Goal: Check status: Check status

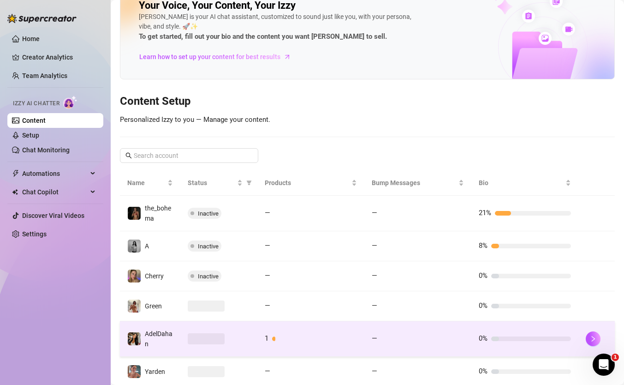
scroll to position [24, 0]
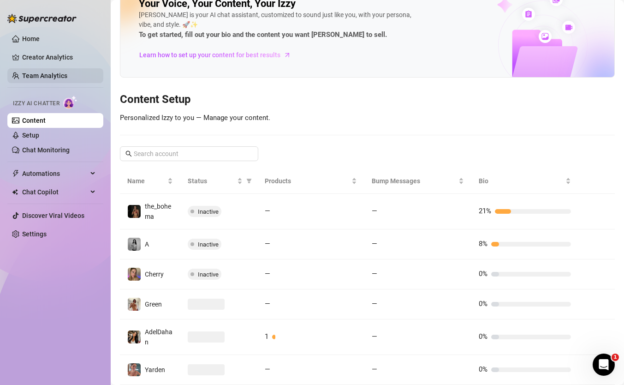
click at [48, 72] on link "Team Analytics" at bounding box center [44, 75] width 45 height 7
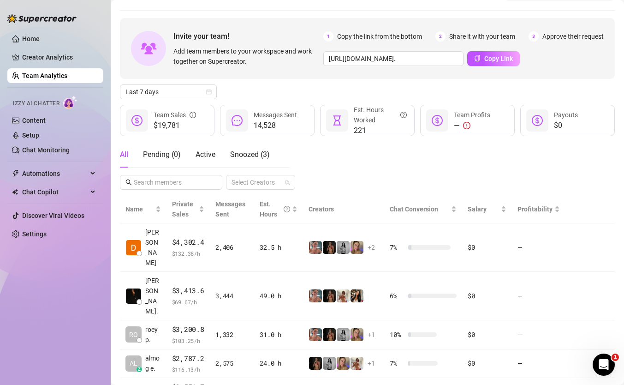
scroll to position [25, 0]
click at [188, 93] on span "Last 7 days" at bounding box center [169, 91] width 86 height 14
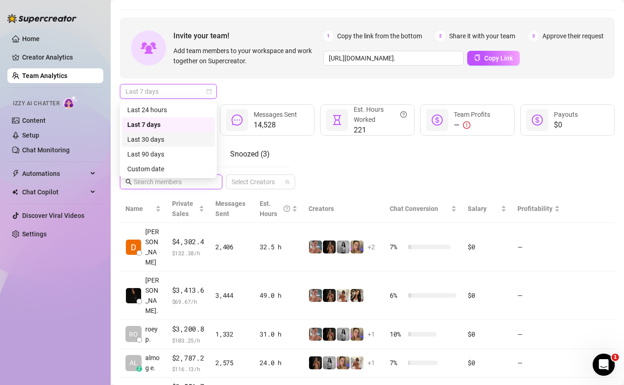
click at [199, 178] on input "text" at bounding box center [172, 182] width 76 height 10
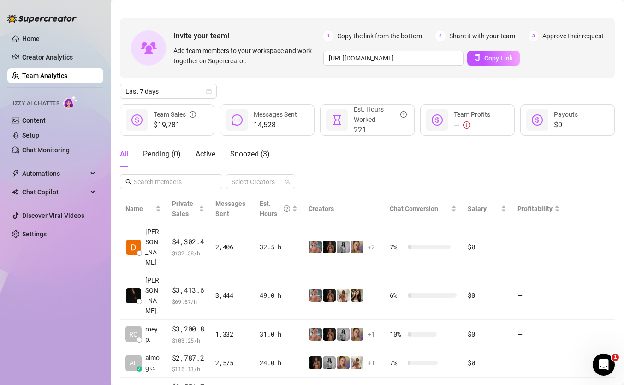
click at [185, 100] on div "Invite your team! Add team members to your workspace and work together on Super…" at bounding box center [367, 308] width 495 height 580
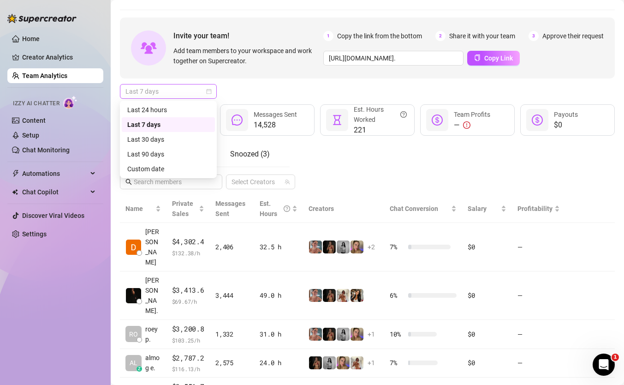
click at [189, 89] on span "Last 7 days" at bounding box center [169, 91] width 86 height 14
click at [161, 167] on div "Custom date" at bounding box center [168, 169] width 82 height 10
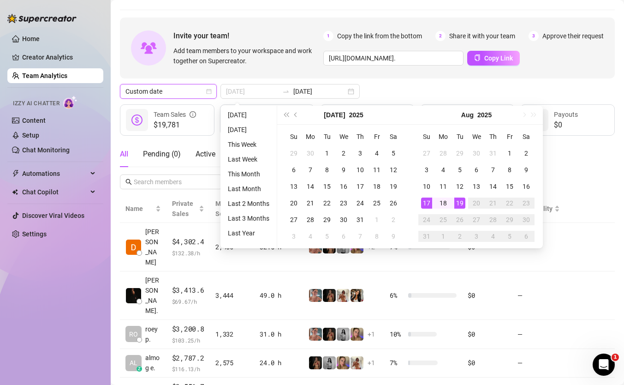
type input "[DATE]"
click at [460, 204] on div "19" at bounding box center [459, 202] width 11 height 11
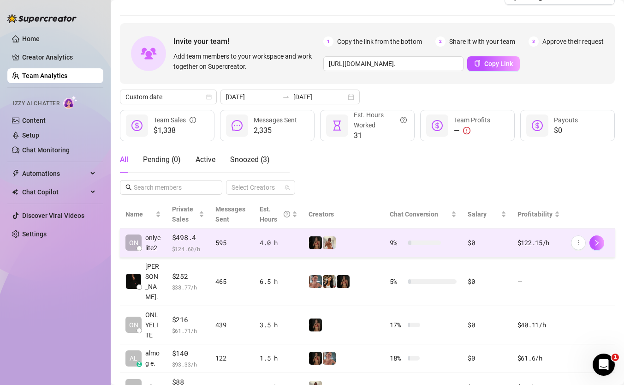
scroll to position [19, 0]
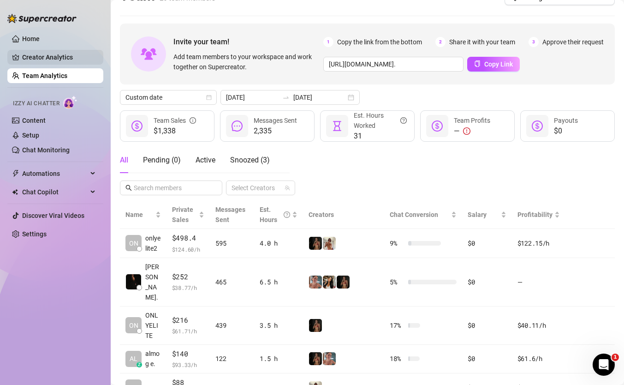
click at [40, 52] on link "Creator Analytics" at bounding box center [59, 57] width 74 height 15
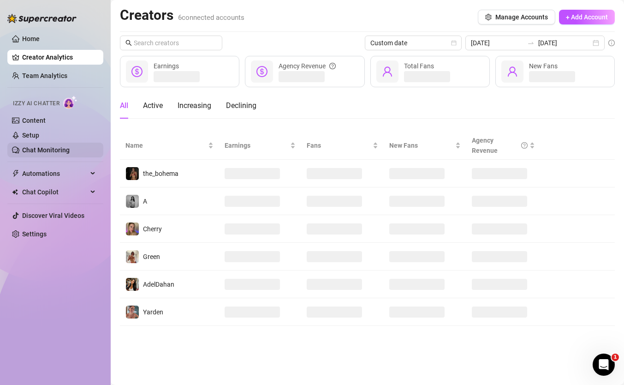
click at [50, 146] on link "Chat Monitoring" at bounding box center [46, 149] width 48 height 7
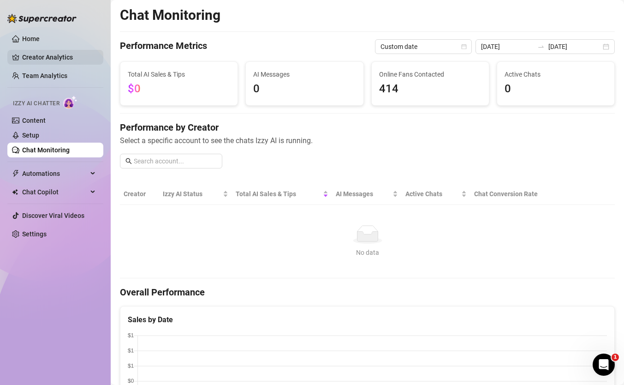
click at [85, 60] on link "Creator Analytics" at bounding box center [59, 57] width 74 height 15
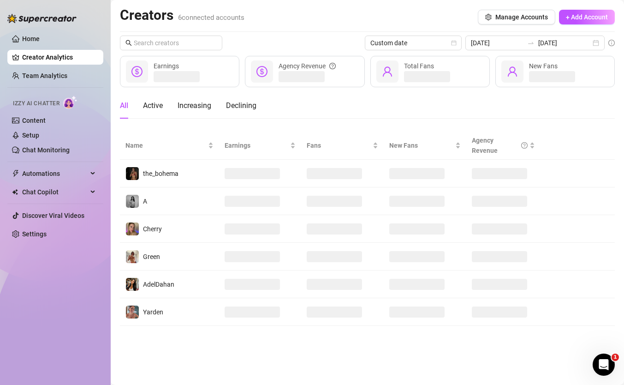
click at [80, 67] on ul "Home Creator Analytics Team Analytics Izzy AI Chatter Content Setup Chat Monito…" at bounding box center [55, 136] width 96 height 217
click at [67, 72] on link "Team Analytics" at bounding box center [44, 75] width 45 height 7
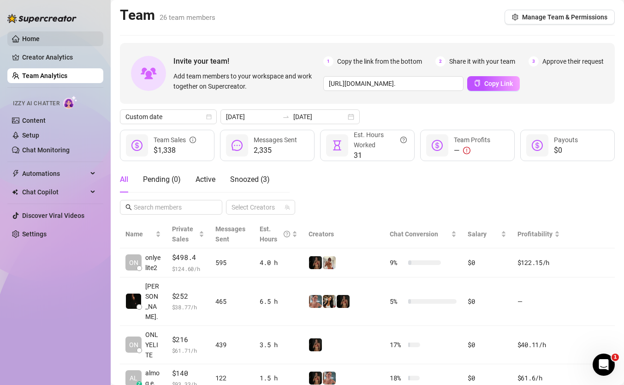
click at [40, 35] on link "Home" at bounding box center [31, 38] width 18 height 7
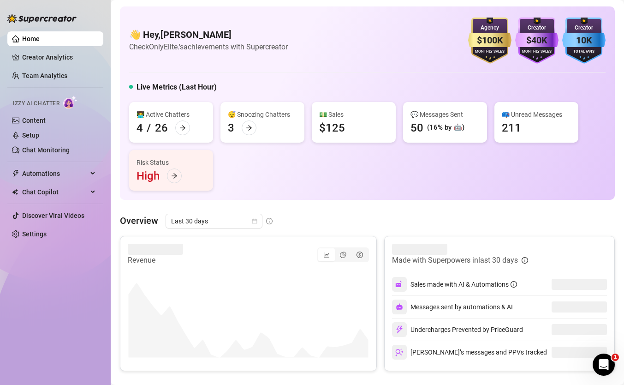
scroll to position [12, 0]
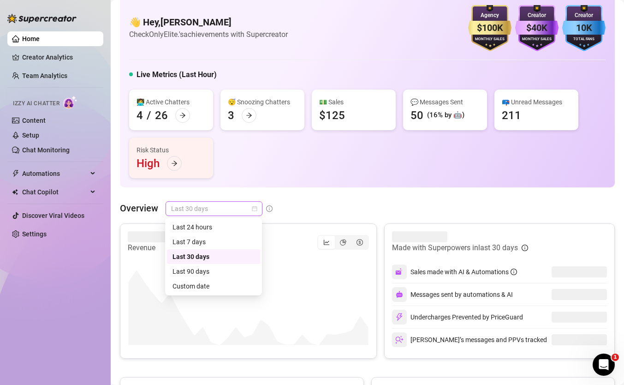
click at [251, 210] on span "Last 30 days" at bounding box center [214, 209] width 86 height 14
click at [234, 283] on div "Custom date" at bounding box center [214, 286] width 82 height 10
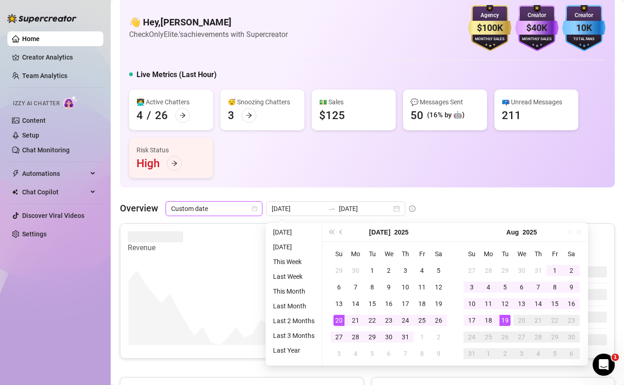
type input "[DATE]"
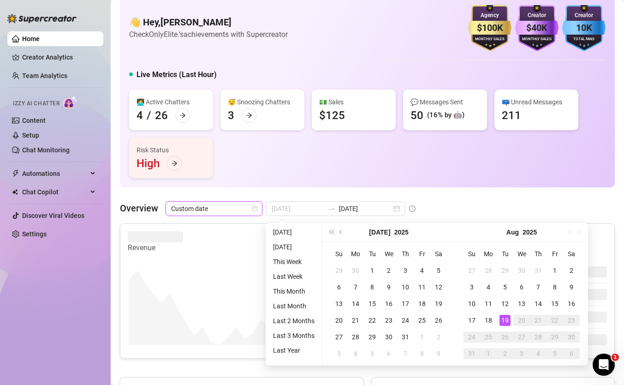
click at [507, 320] on div "19" at bounding box center [505, 320] width 11 height 11
